Goal: Information Seeking & Learning: Learn about a topic

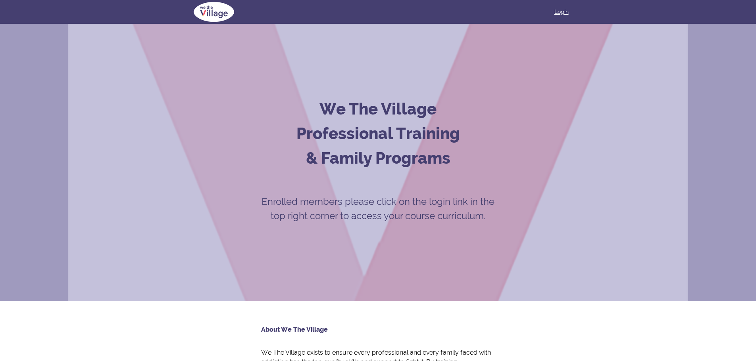
click at [566, 15] on link "Login" at bounding box center [561, 12] width 14 height 8
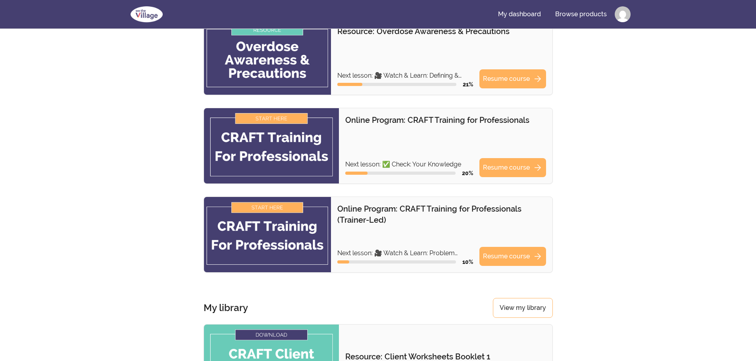
scroll to position [159, 0]
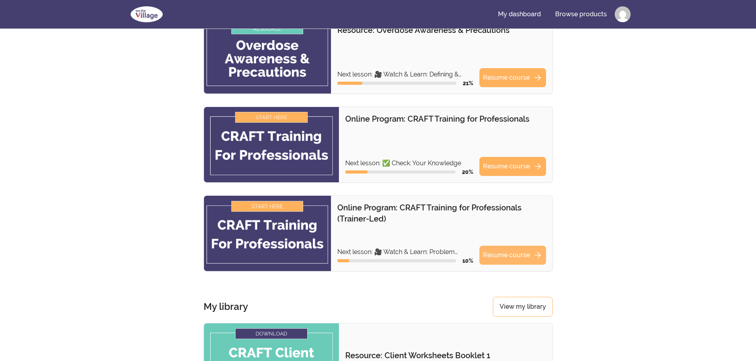
click at [495, 257] on link "Resume course arrow_forward" at bounding box center [512, 255] width 67 height 19
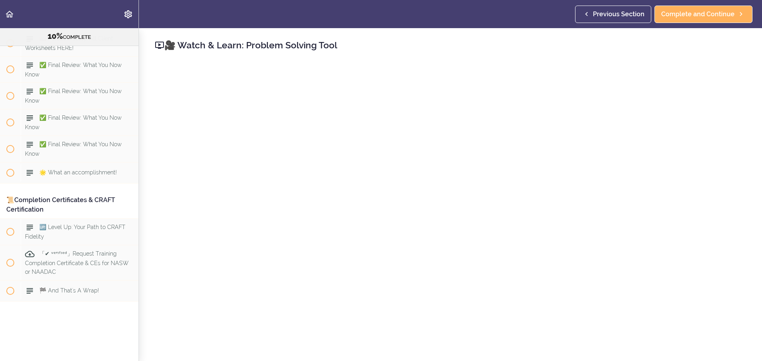
scroll to position [5296, 0]
click at [94, 259] on span "「✔ ᵛᵉʳᶦᶠᶦᵉᵈ」Request Training Completion Certificate & CEs for NASW or NAADAC" at bounding box center [77, 263] width 104 height 24
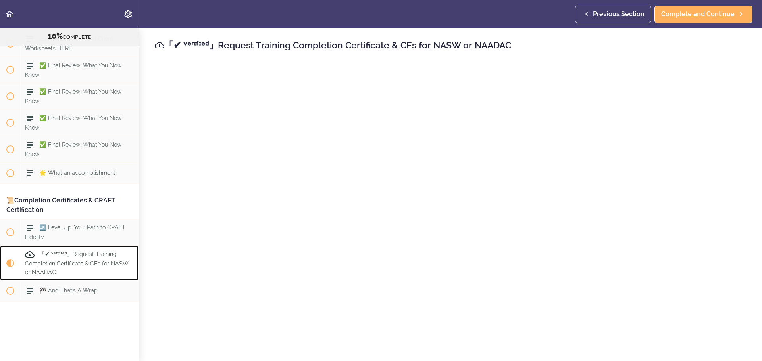
click at [78, 259] on span "「✔ ᵛᵉʳᶦᶠᶦᵉᵈ」Request Training Completion Certificate & CEs for NASW or NAADAC" at bounding box center [77, 264] width 104 height 24
